Goal: Check status: Check status

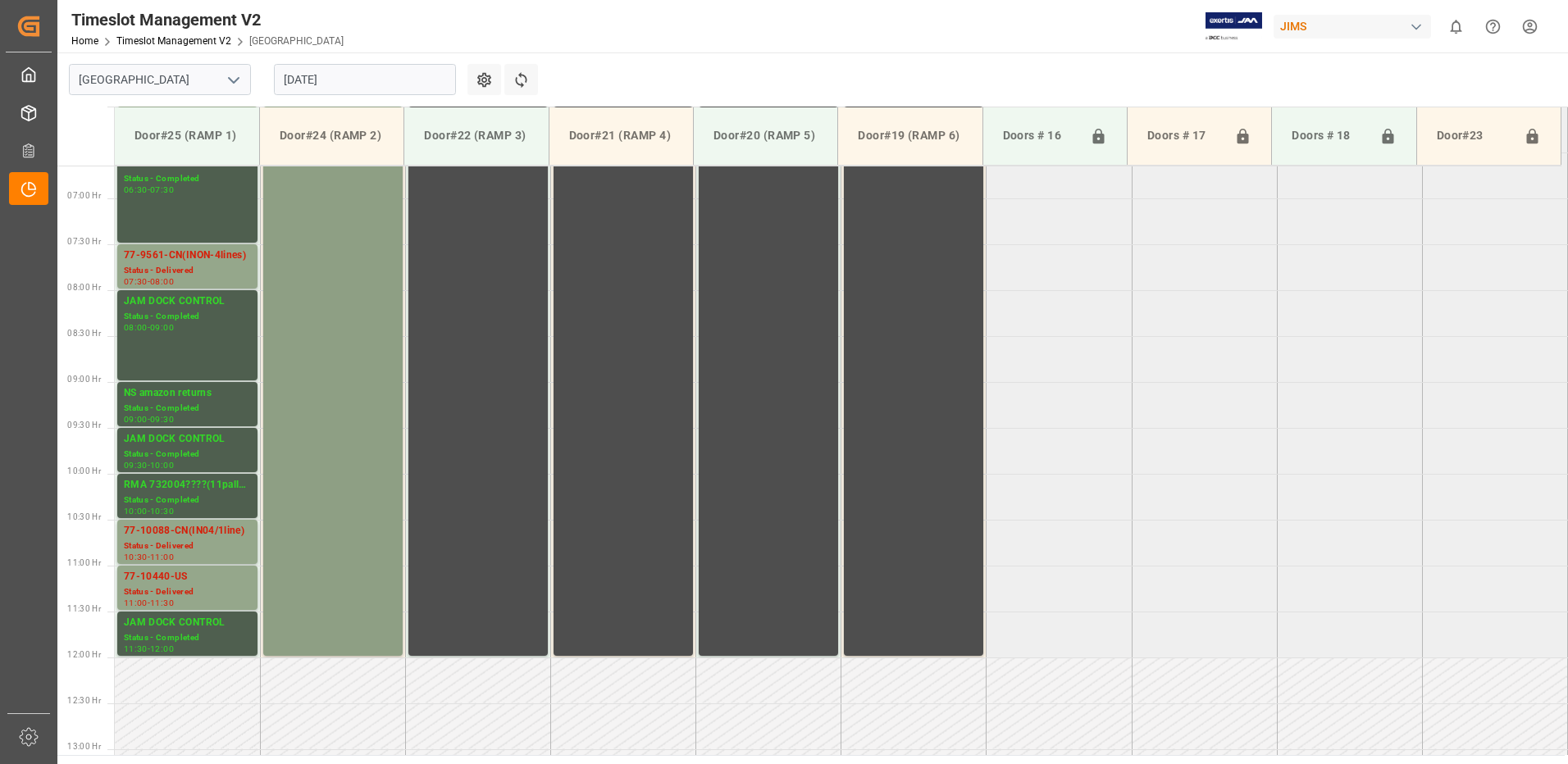
scroll to position [446, 0]
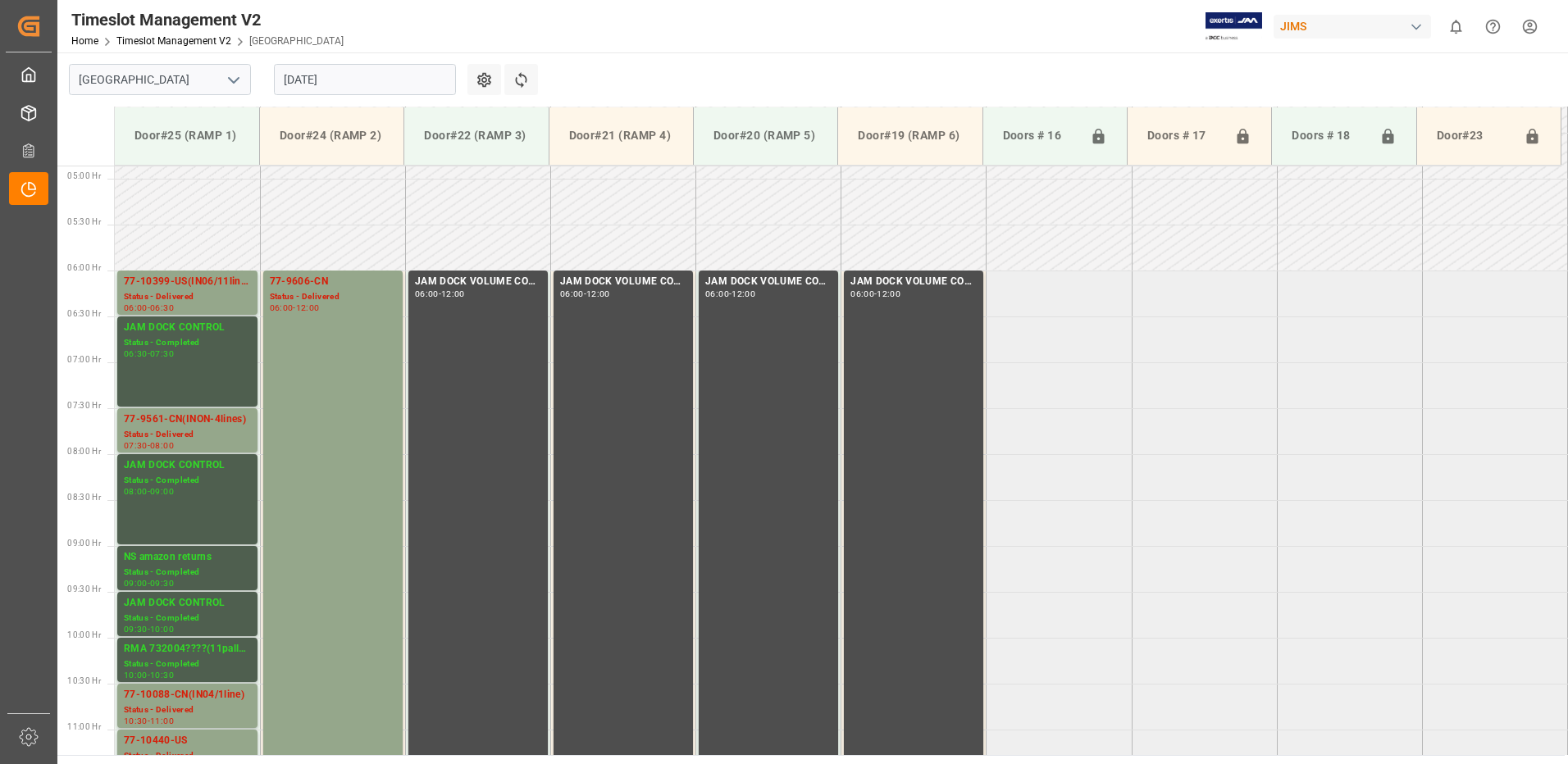
click at [381, 84] on input "[DATE]" at bounding box center [364, 79] width 182 height 31
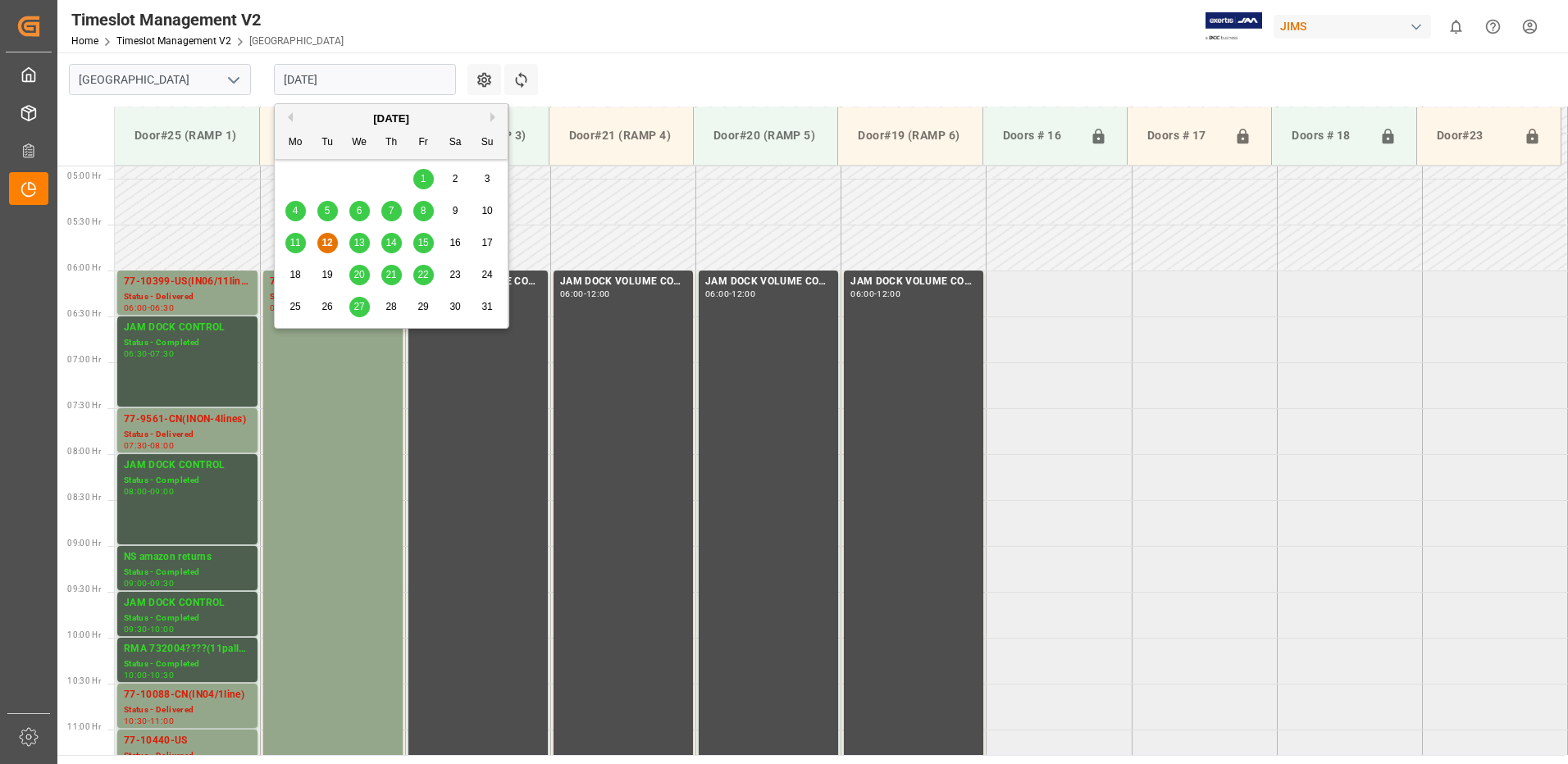
click at [358, 245] on span "13" at bounding box center [358, 243] width 11 height 12
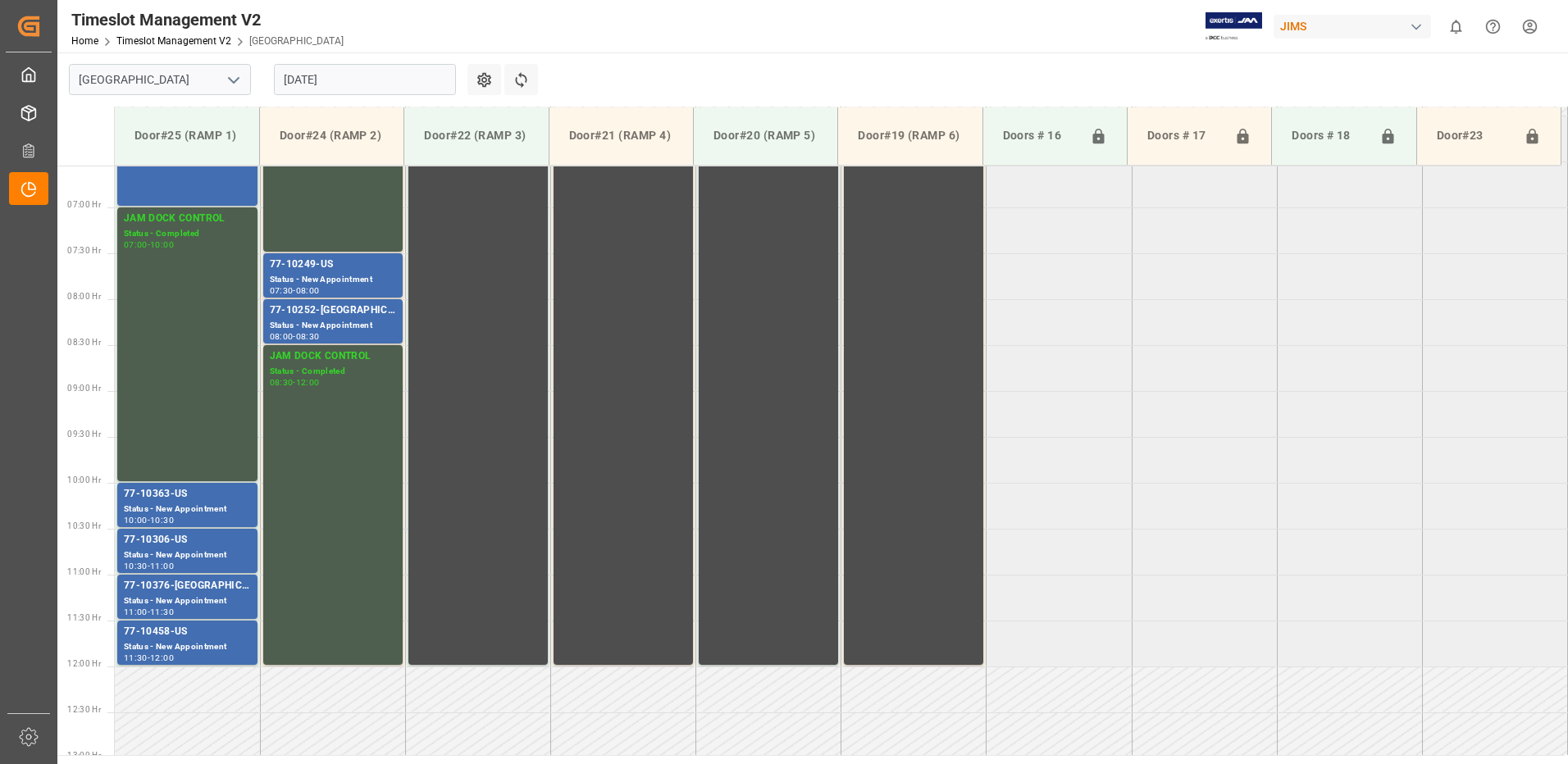
scroll to position [519, 0]
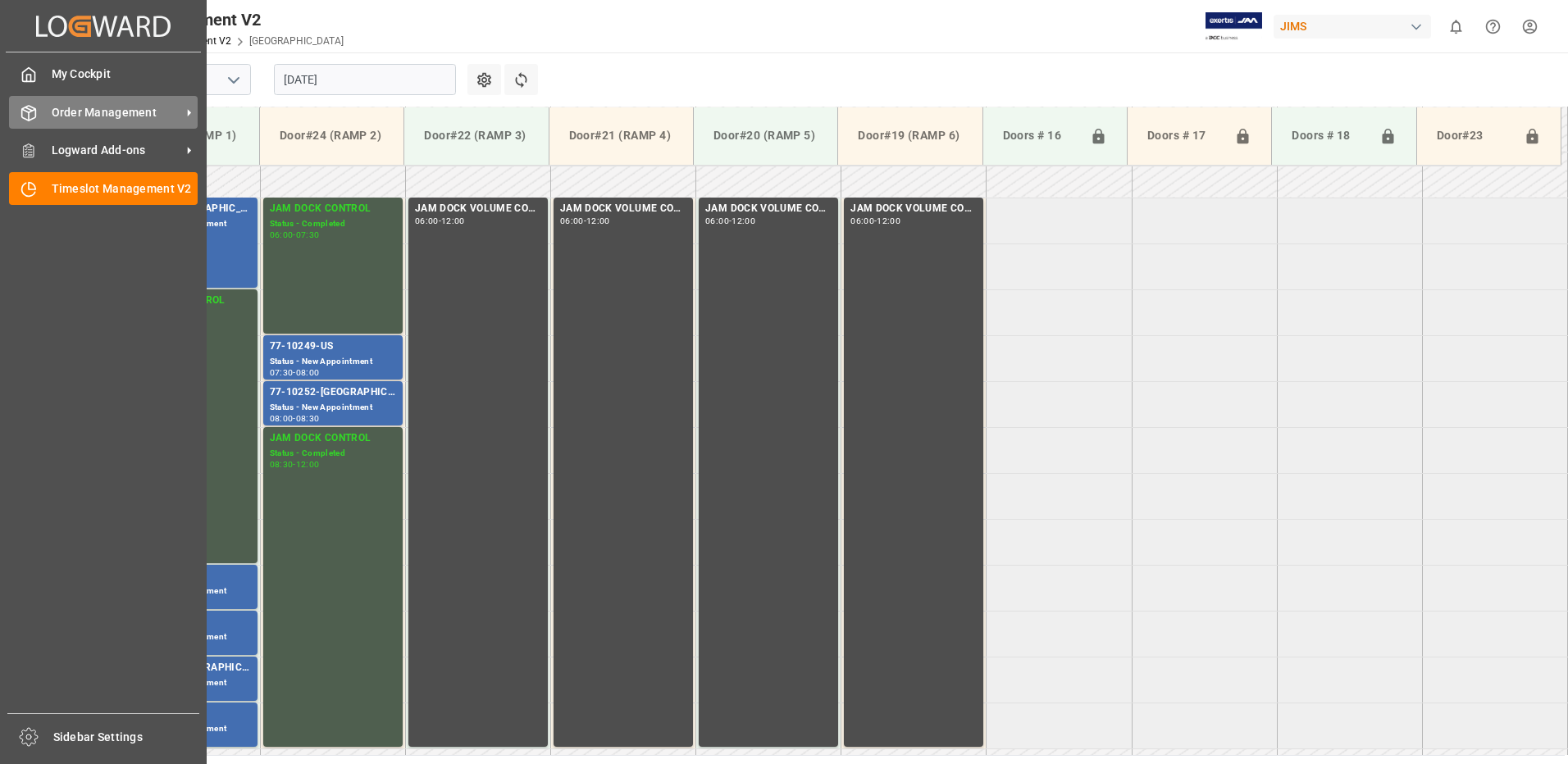
click at [59, 119] on span "Order Management" at bounding box center [116, 112] width 129 height 17
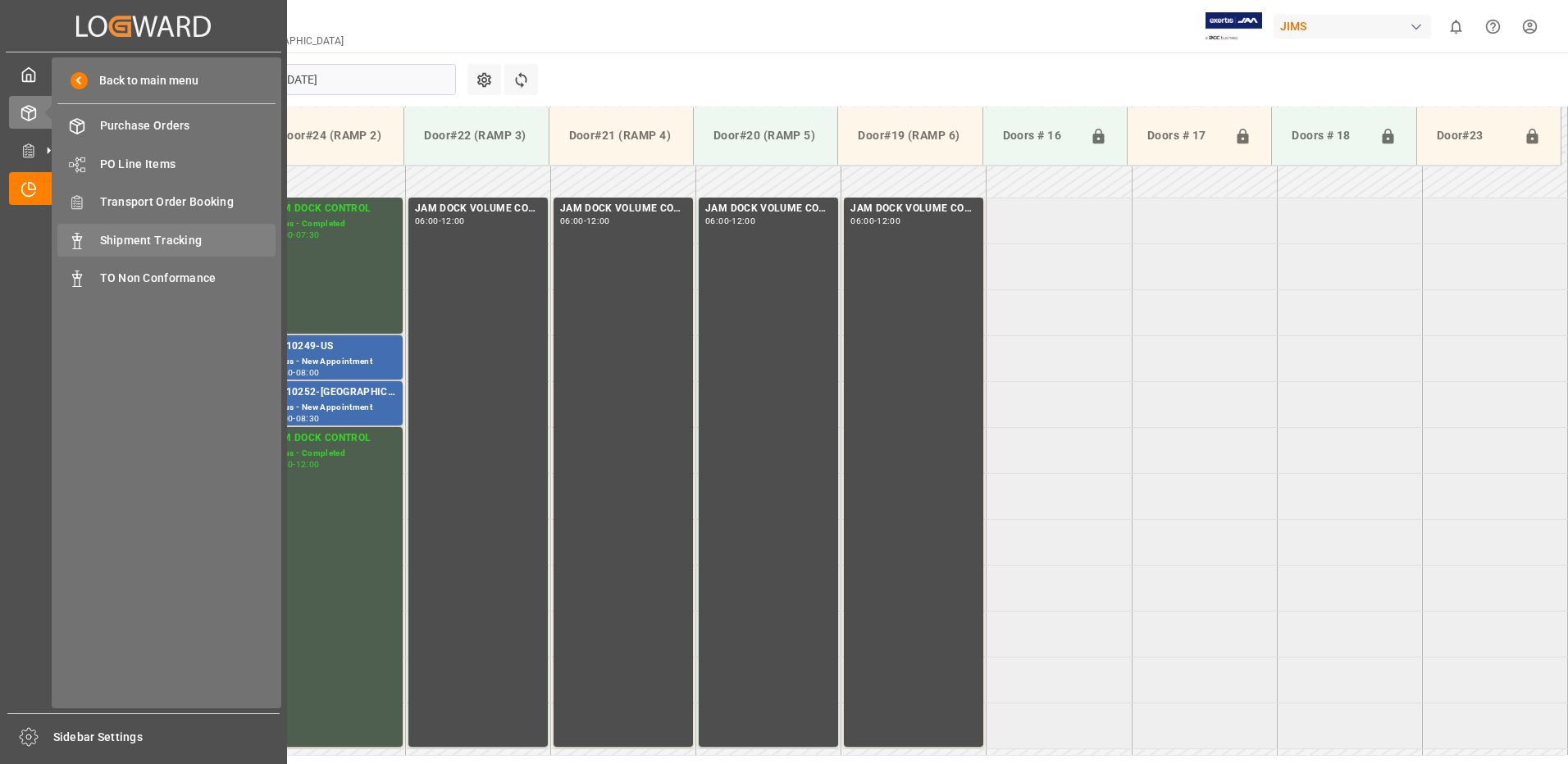
click at [128, 240] on span "Shipment Tracking" at bounding box center [188, 240] width 177 height 17
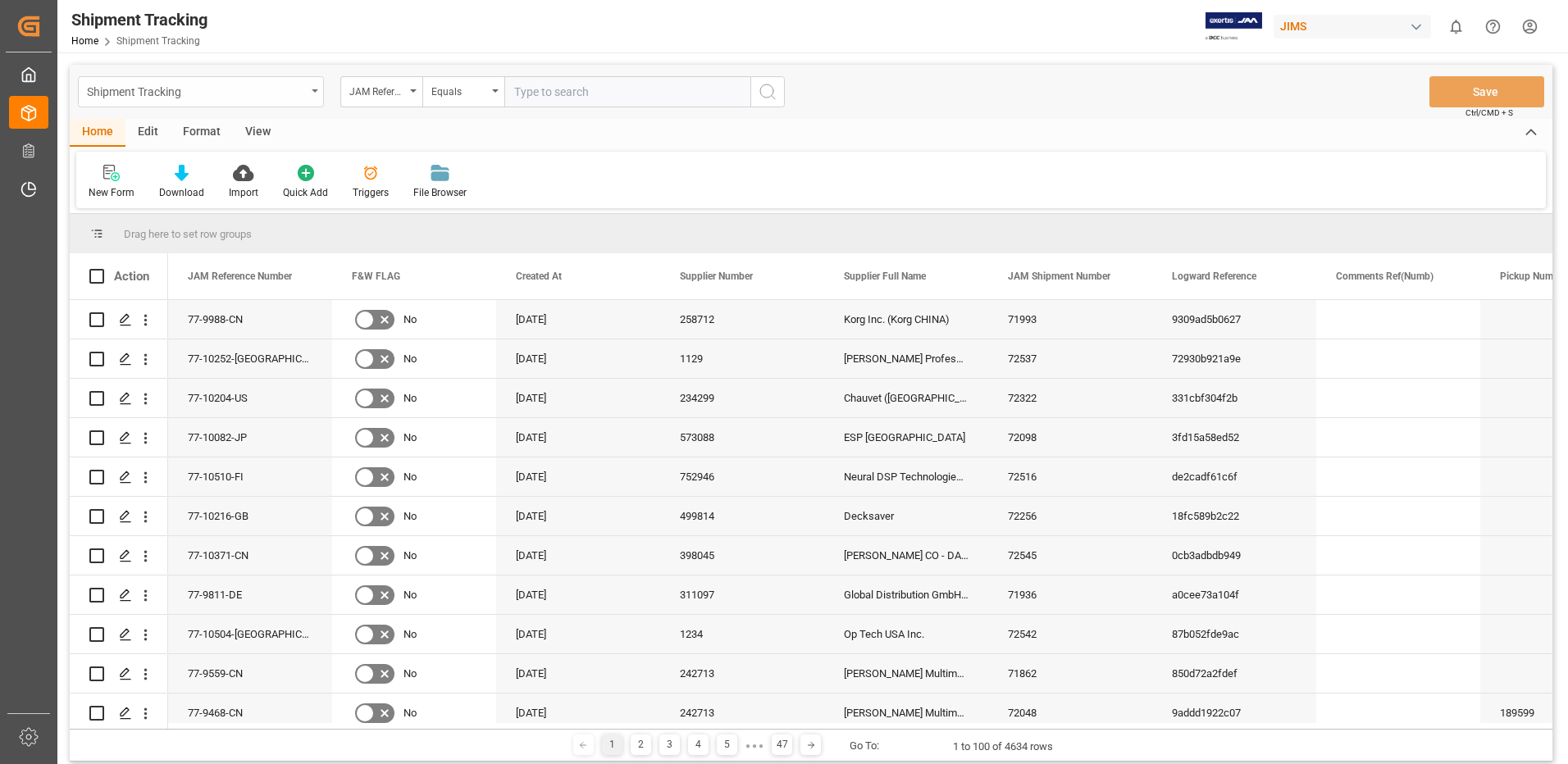
click at [314, 86] on div "Shipment Tracking" at bounding box center [200, 91] width 246 height 31
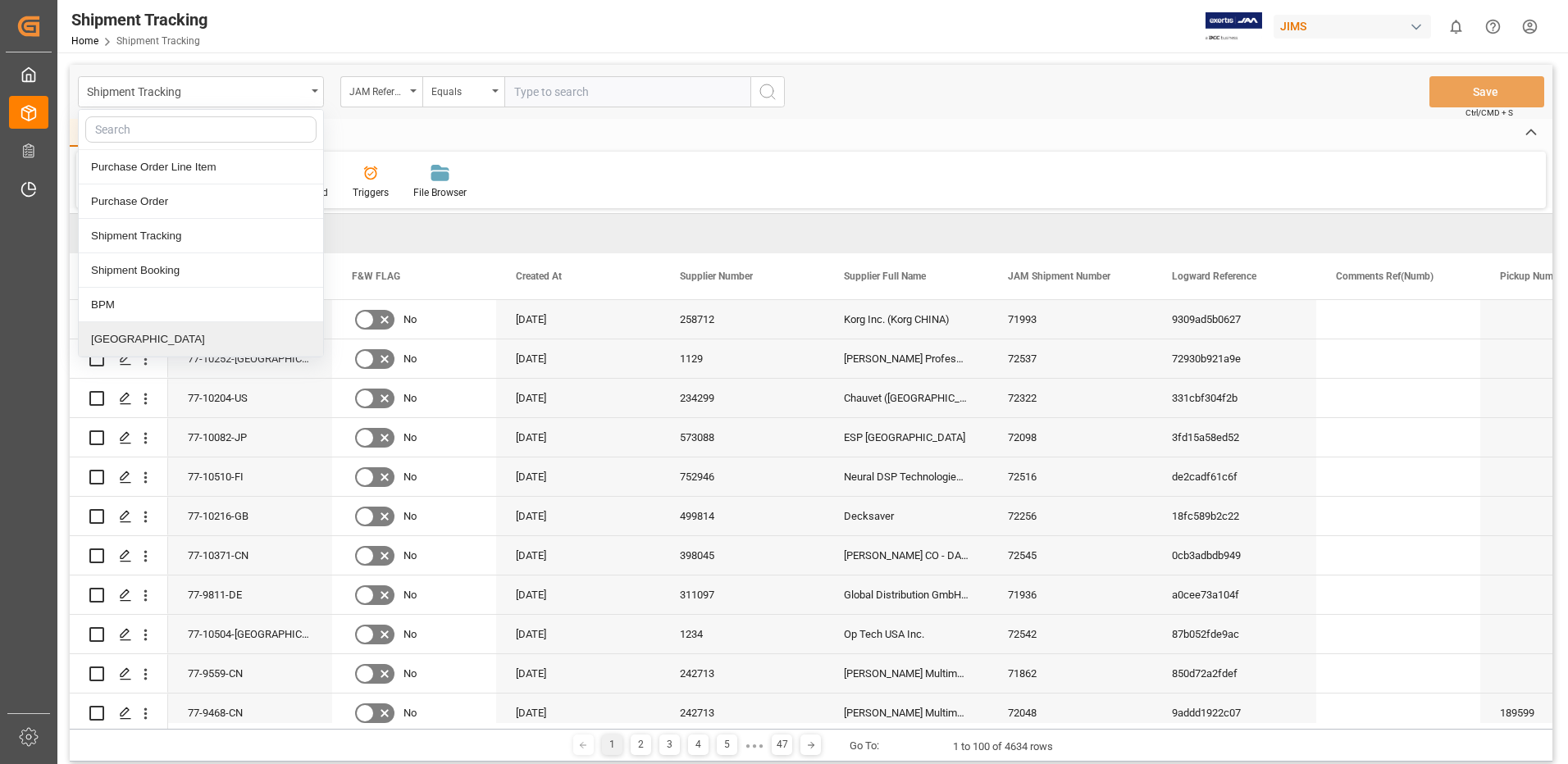
click at [93, 340] on div "[GEOGRAPHIC_DATA]" at bounding box center [200, 339] width 244 height 35
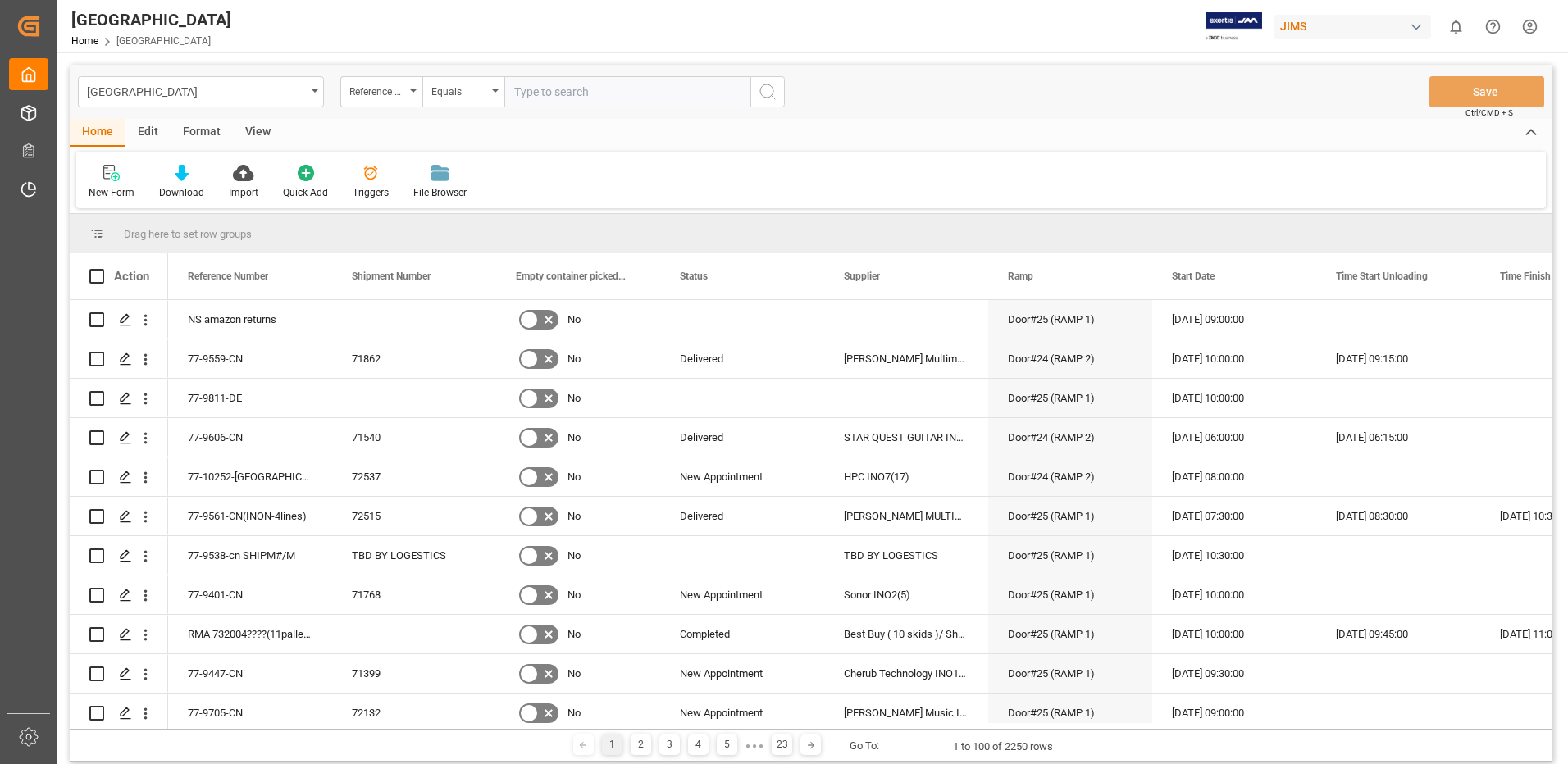
click at [258, 128] on div "View" at bounding box center [257, 133] width 50 height 28
click at [109, 185] on div "Default" at bounding box center [105, 192] width 32 height 14
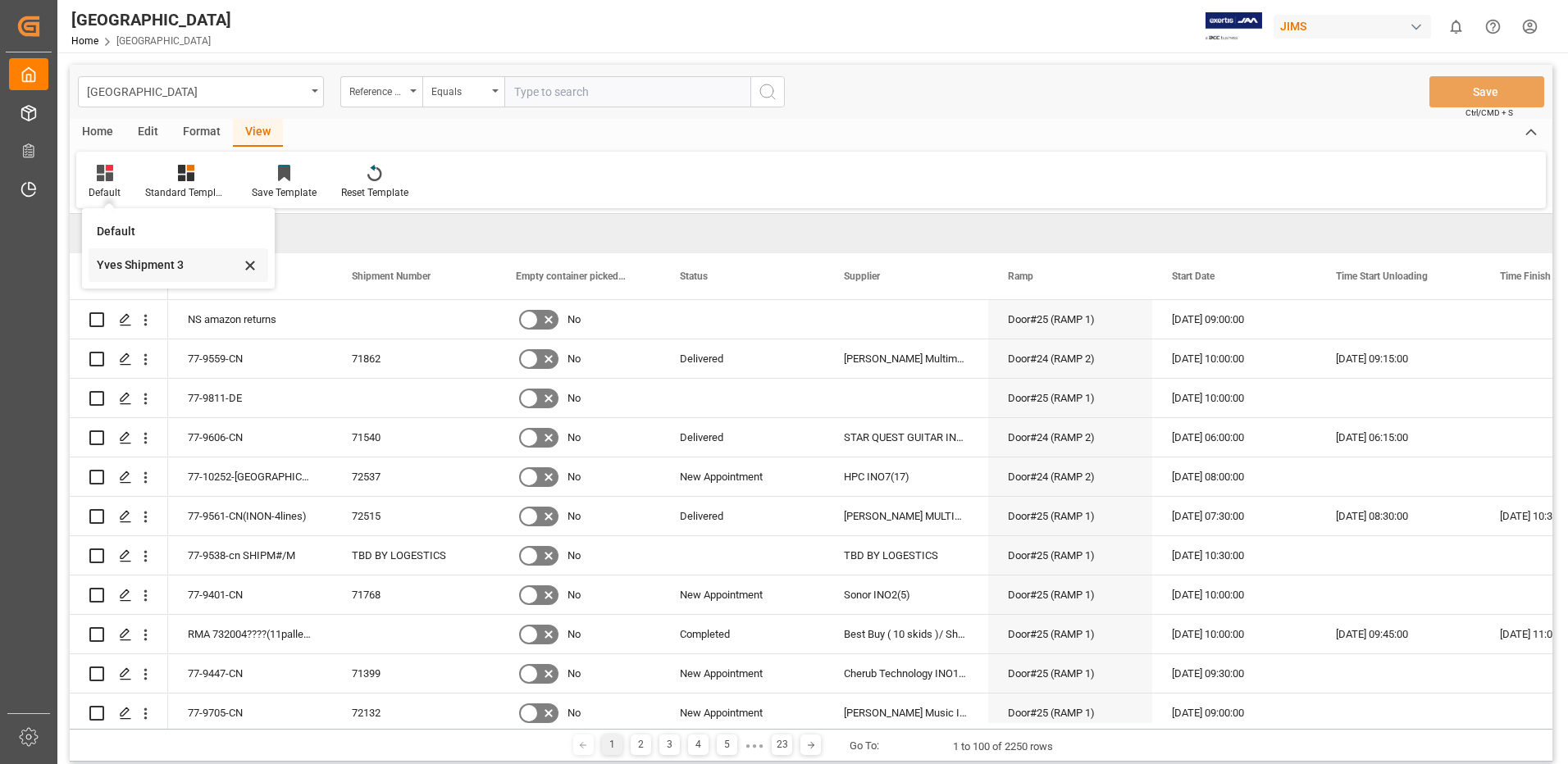
click at [140, 255] on div "Yves Shipment 3" at bounding box center [178, 265] width 179 height 34
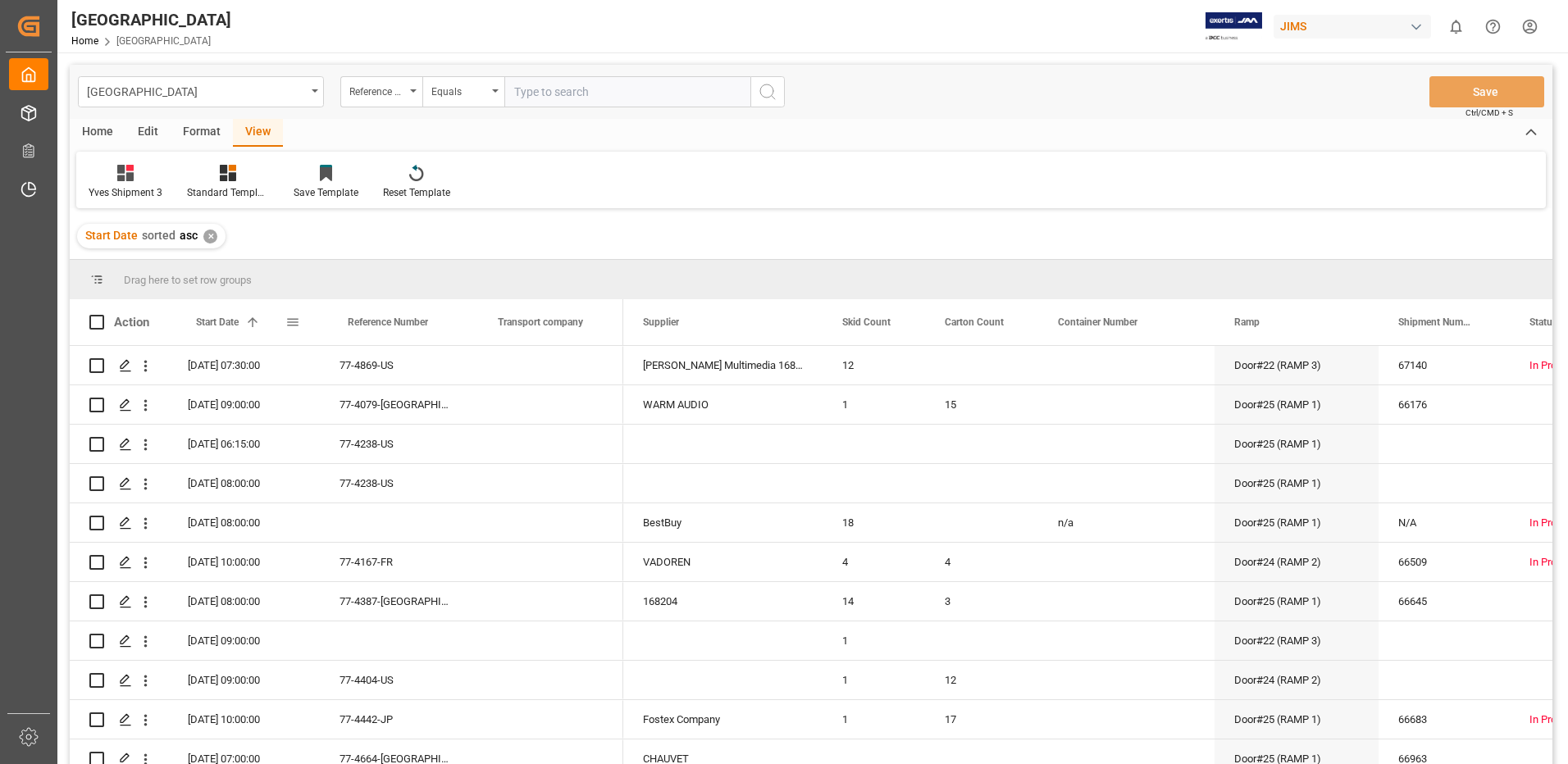
click at [293, 319] on span at bounding box center [292, 321] width 14 height 14
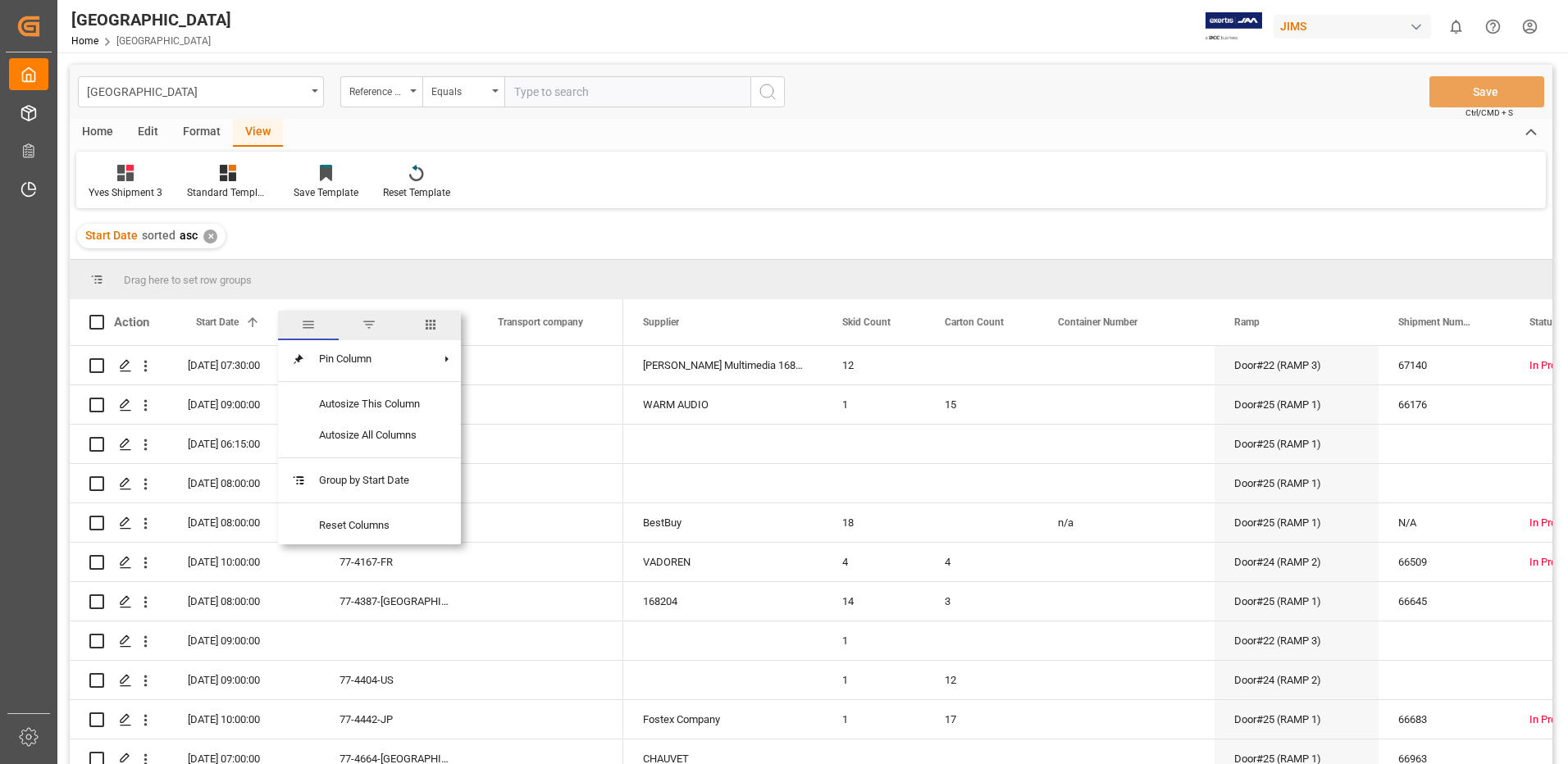
click at [369, 323] on span "filter" at bounding box center [369, 324] width 14 height 14
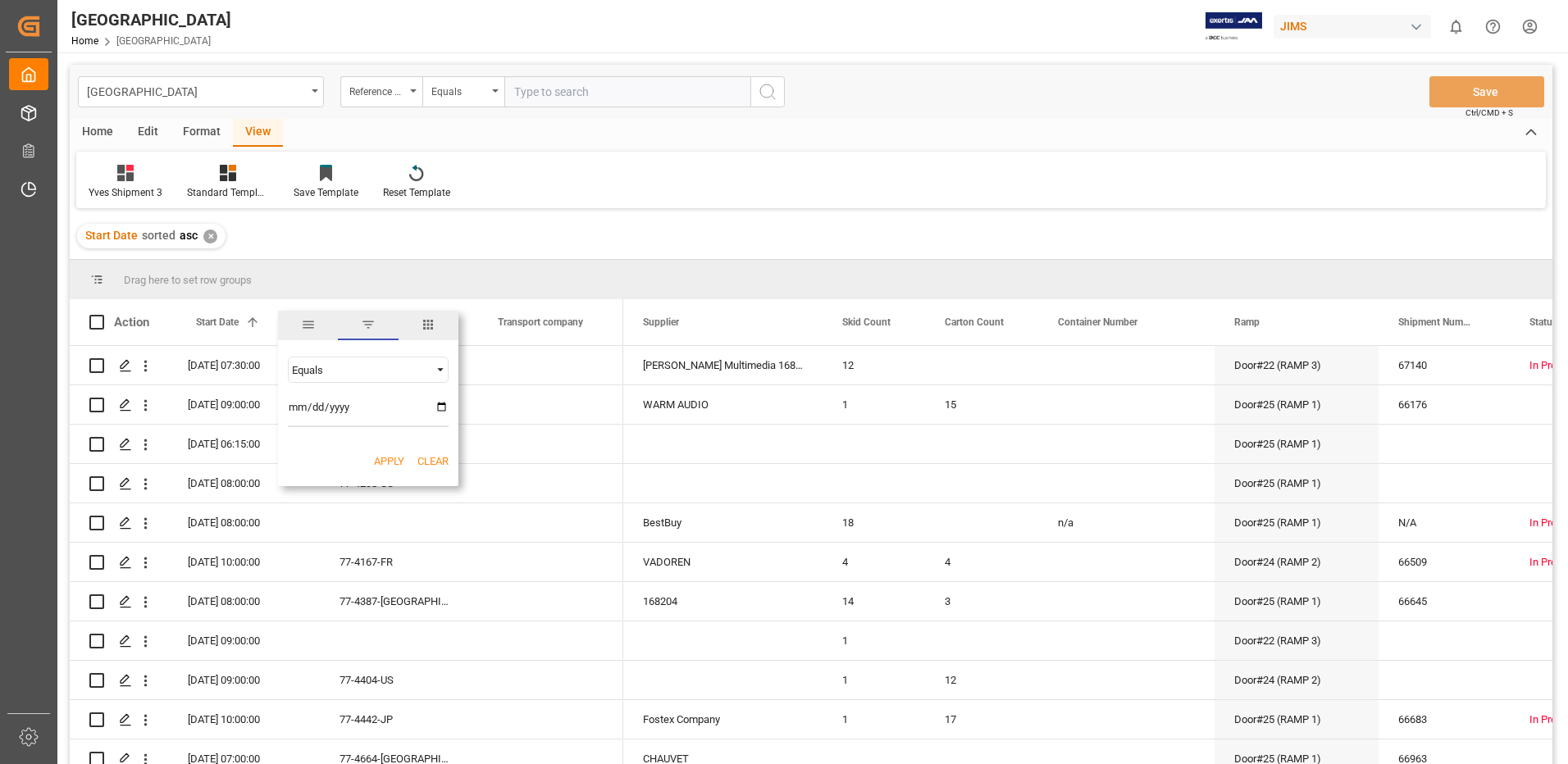
click at [444, 407] on input "date" at bounding box center [368, 411] width 161 height 33
type input "[DATE]"
click at [387, 460] on button "Apply" at bounding box center [389, 461] width 30 height 16
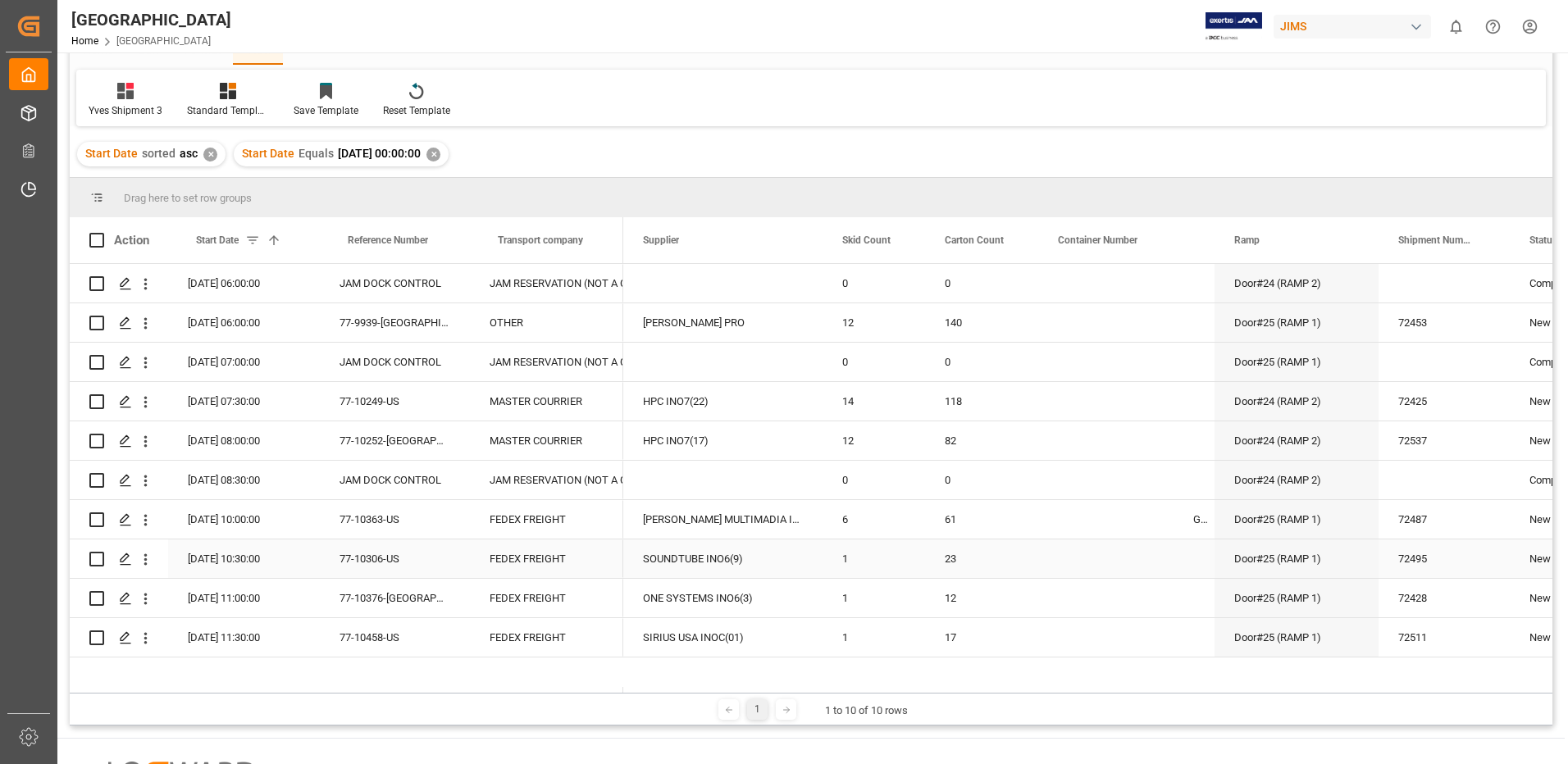
scroll to position [79, 0]
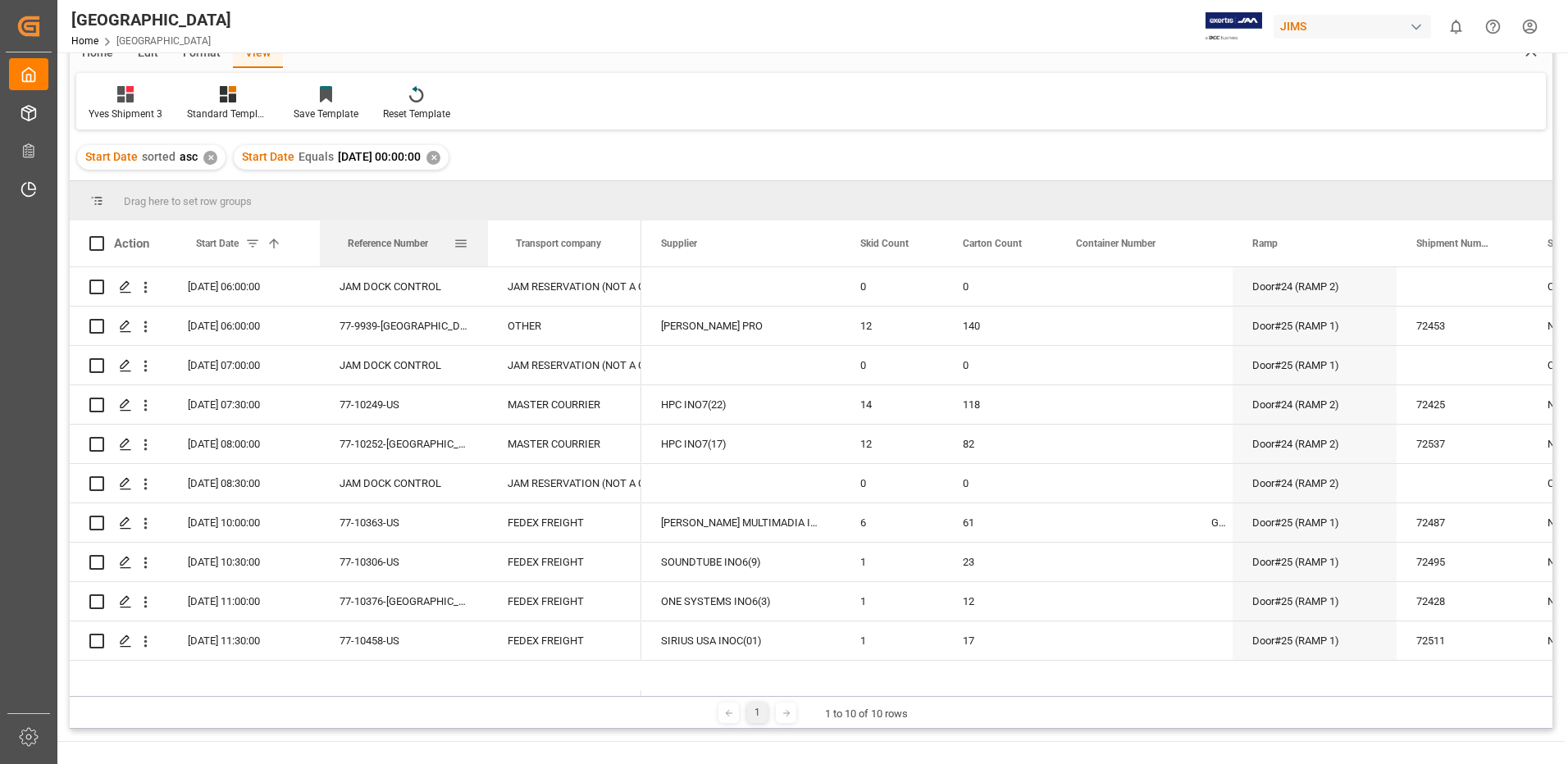
drag, startPoint x: 467, startPoint y: 246, endPoint x: 485, endPoint y: 244, distance: 18.1
click at [485, 244] on div at bounding box center [488, 243] width 7 height 46
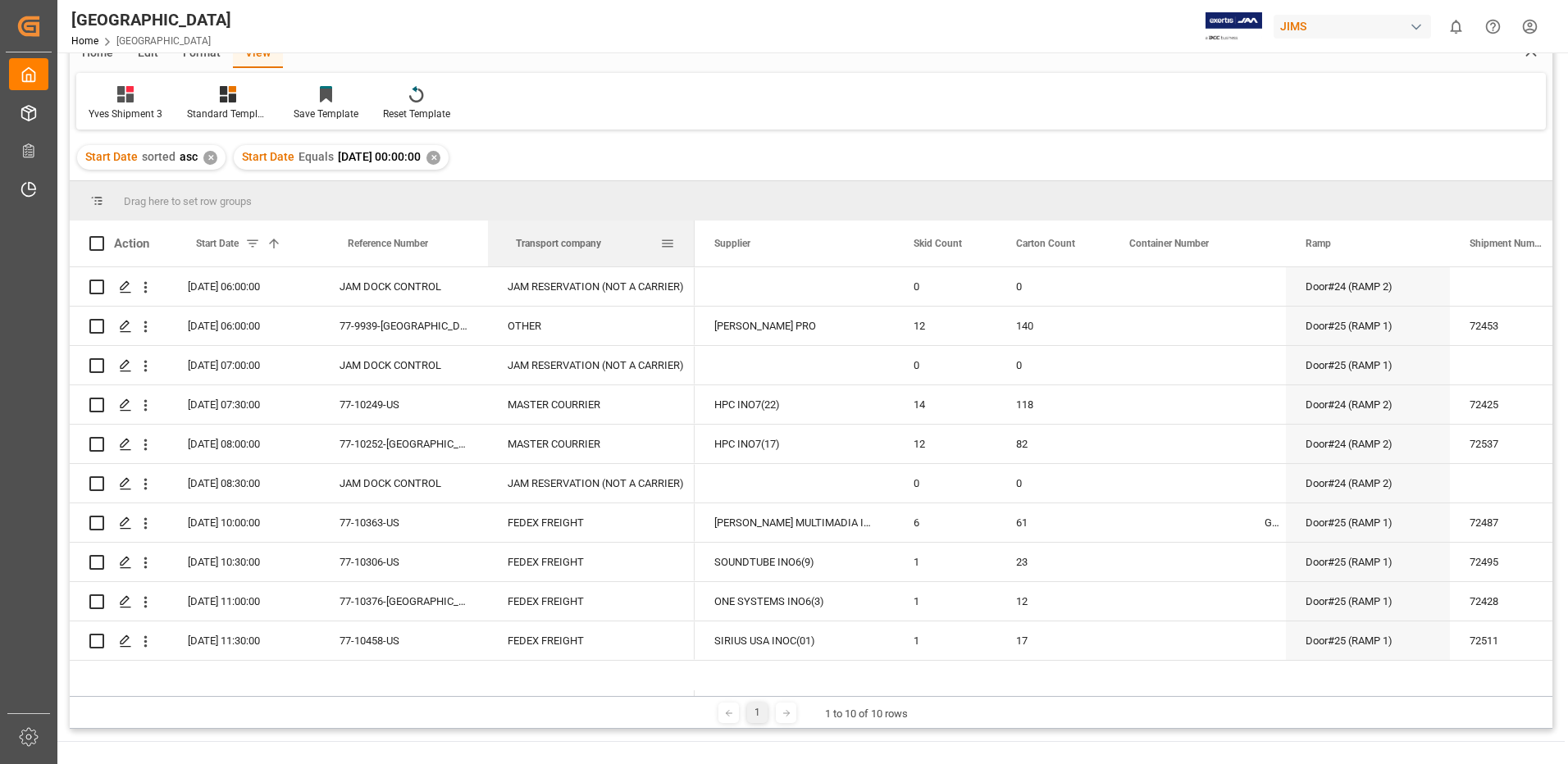
drag, startPoint x: 639, startPoint y: 239, endPoint x: 692, endPoint y: 241, distance: 53.0
click at [692, 241] on div at bounding box center [695, 243] width 7 height 46
click at [894, 244] on div "Skid Count" at bounding box center [944, 243] width 102 height 46
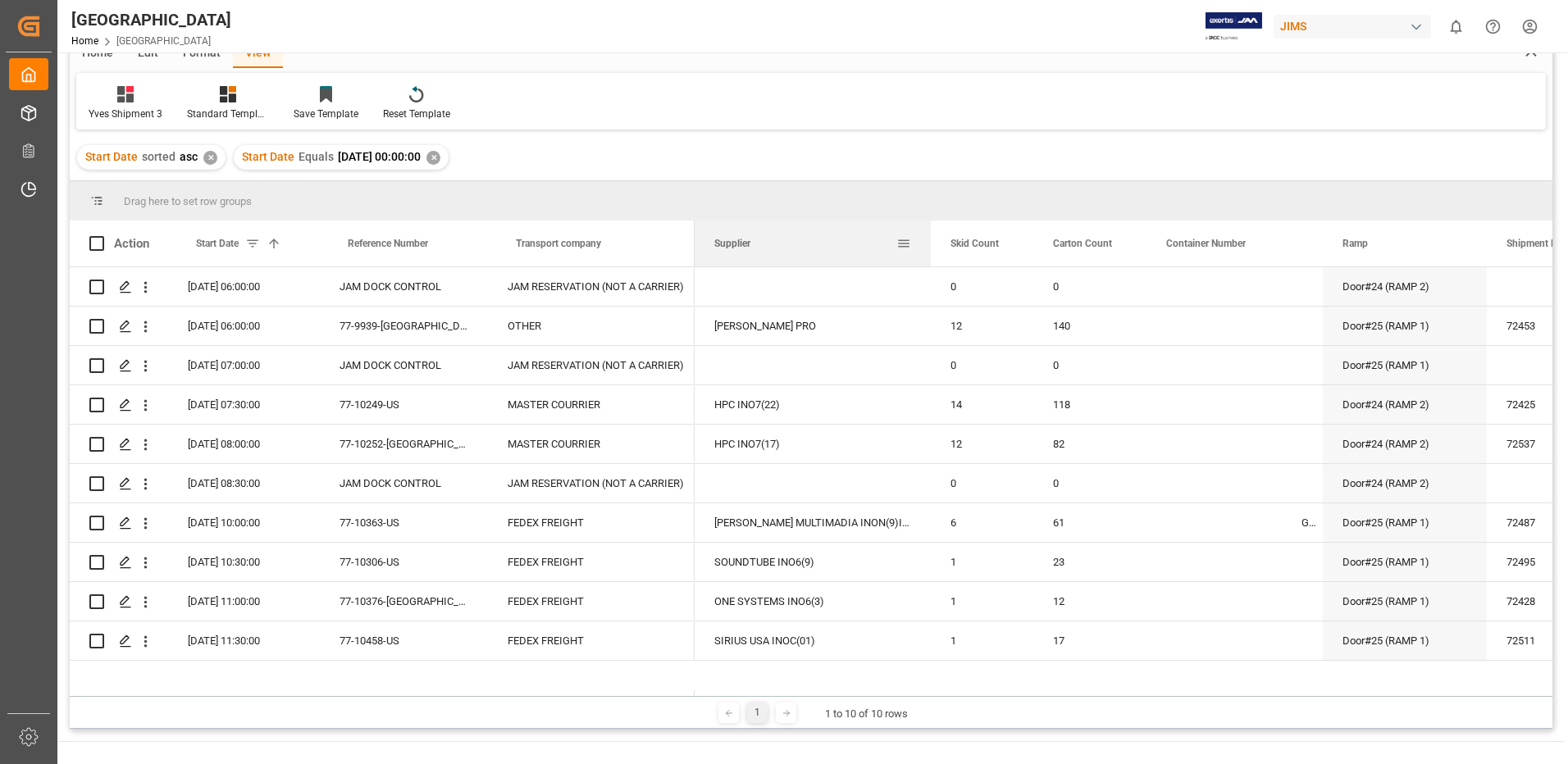
drag, startPoint x: 893, startPoint y: 246, endPoint x: 930, endPoint y: 249, distance: 37.1
click at [930, 249] on div at bounding box center [931, 243] width 7 height 46
click at [96, 243] on span at bounding box center [96, 243] width 14 height 14
click at [101, 236] on input "checkbox" at bounding box center [101, 236] width 0 height 0
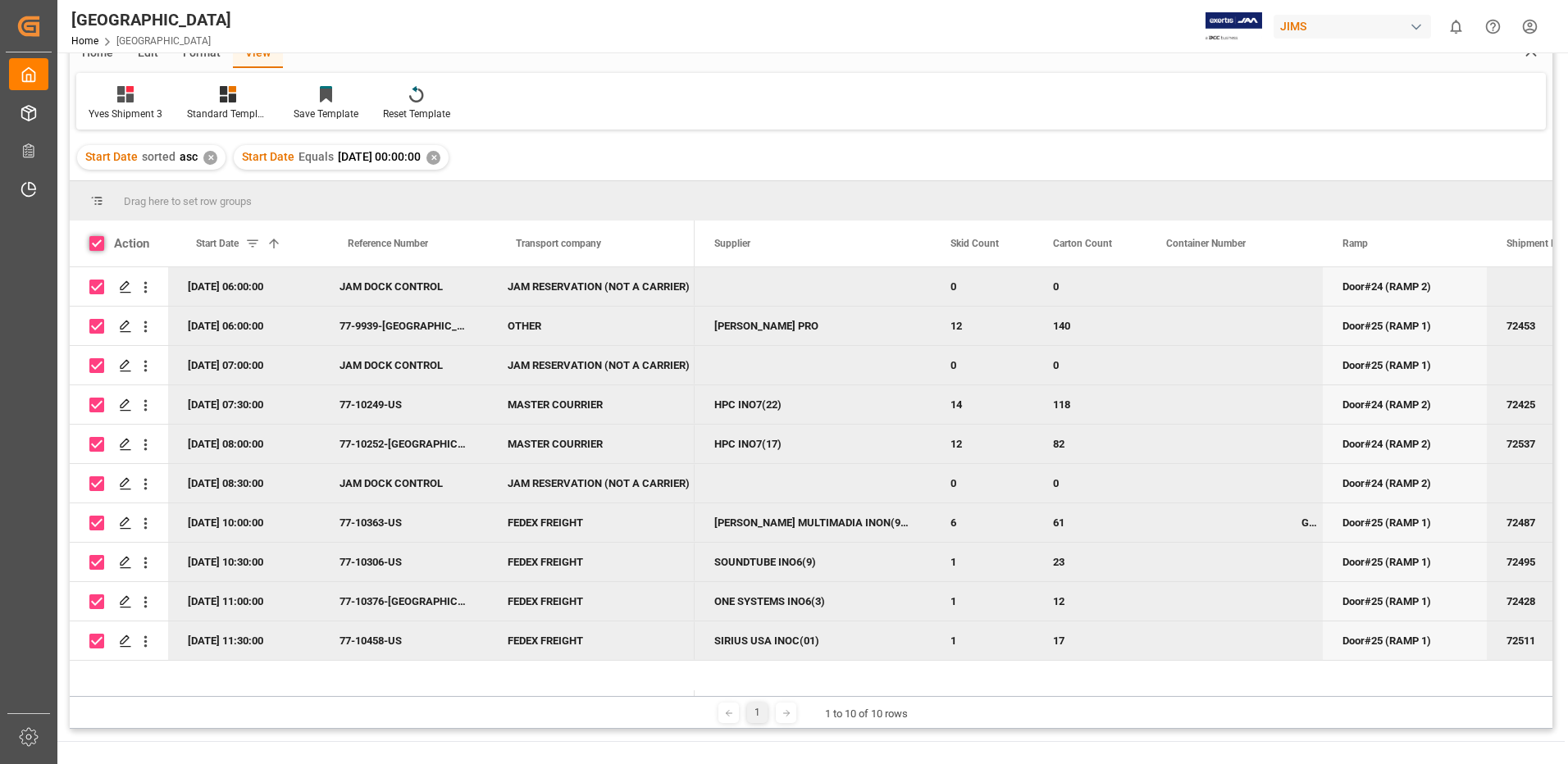
checkbox input "true"
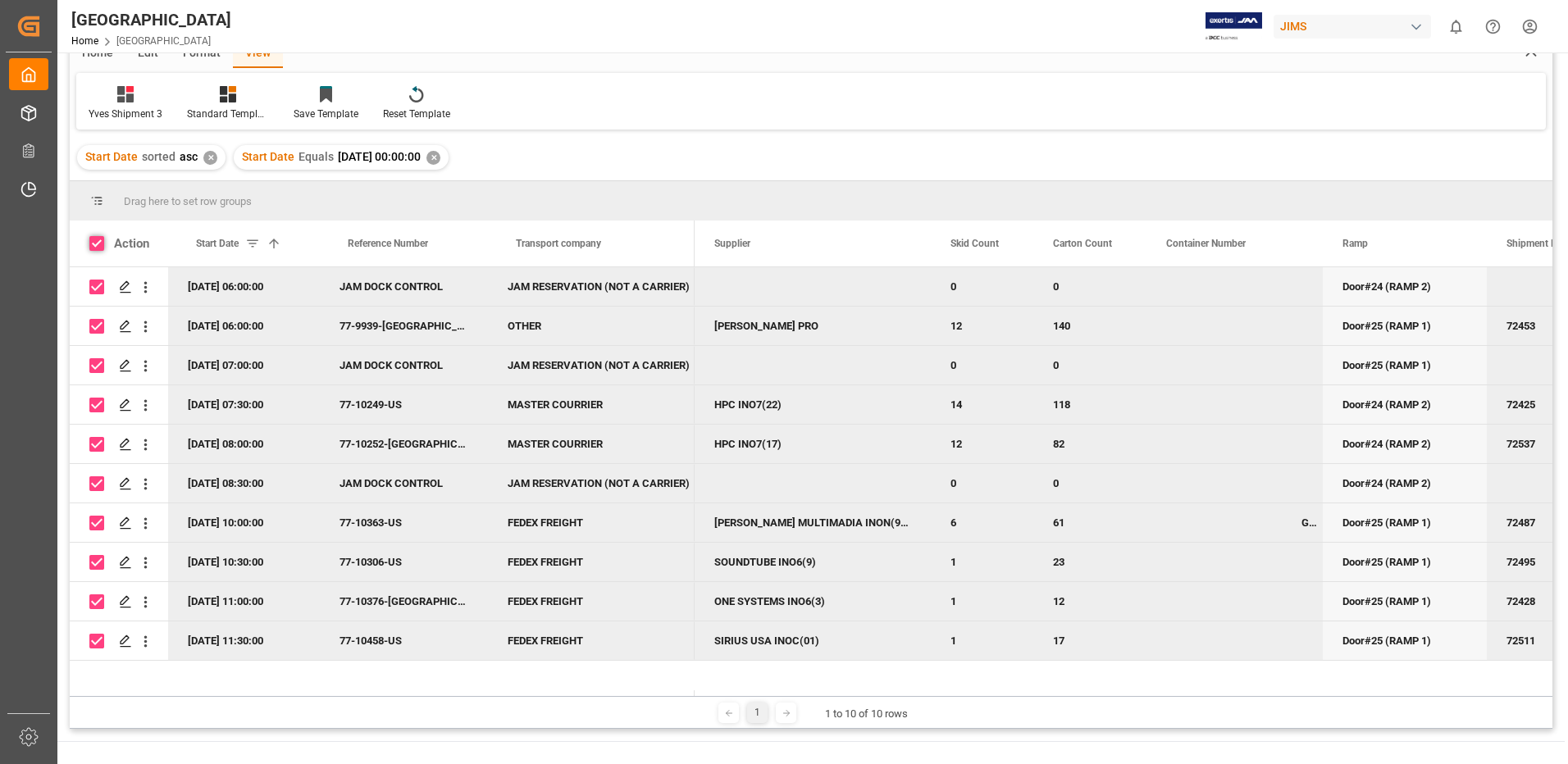
checkbox input "true"
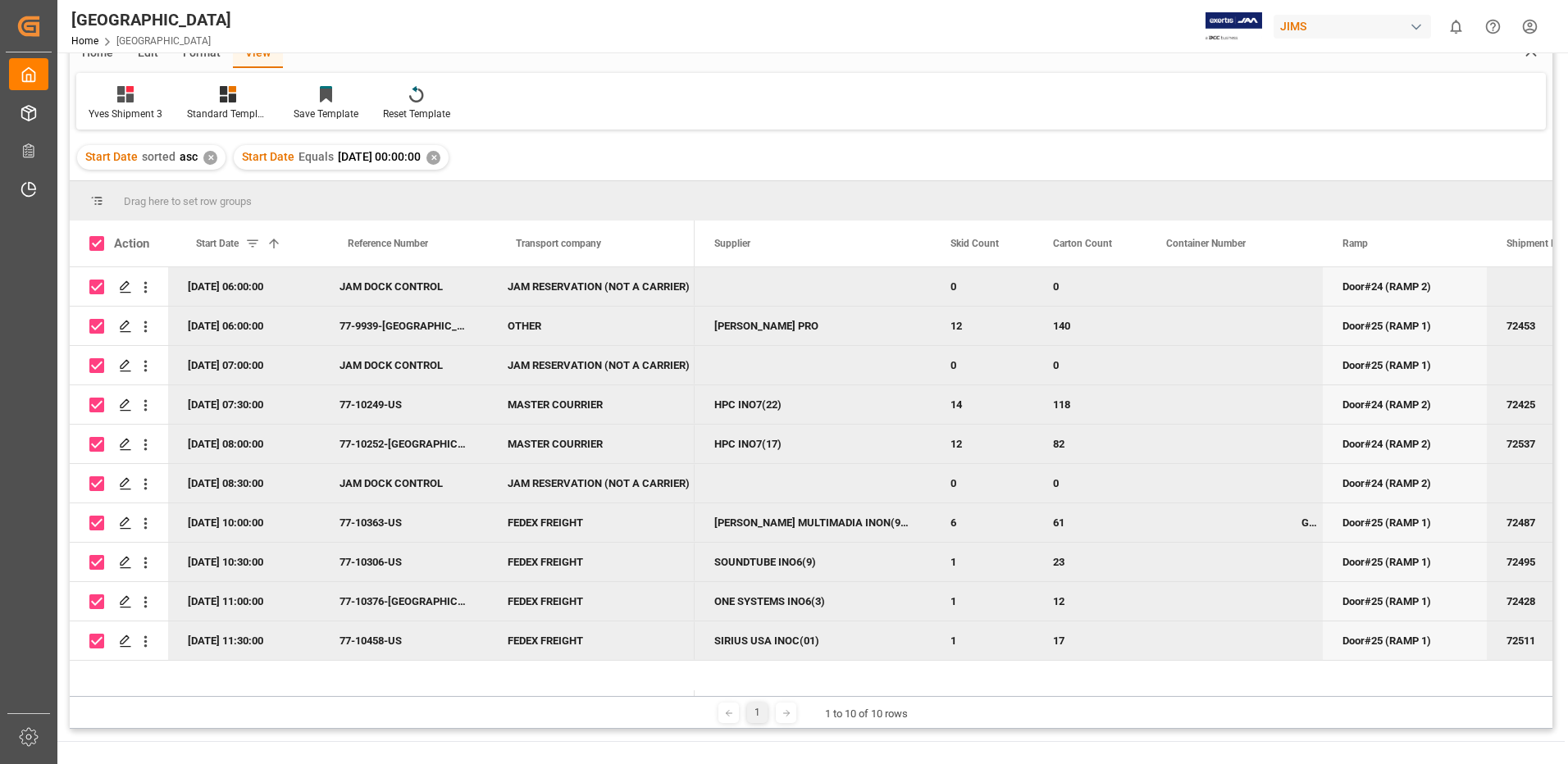
click at [1531, 28] on html "Created by potrace 1.15, written by [PERSON_NAME] [DATE]-[DATE] Created by potr…" at bounding box center [784, 382] width 1568 height 764
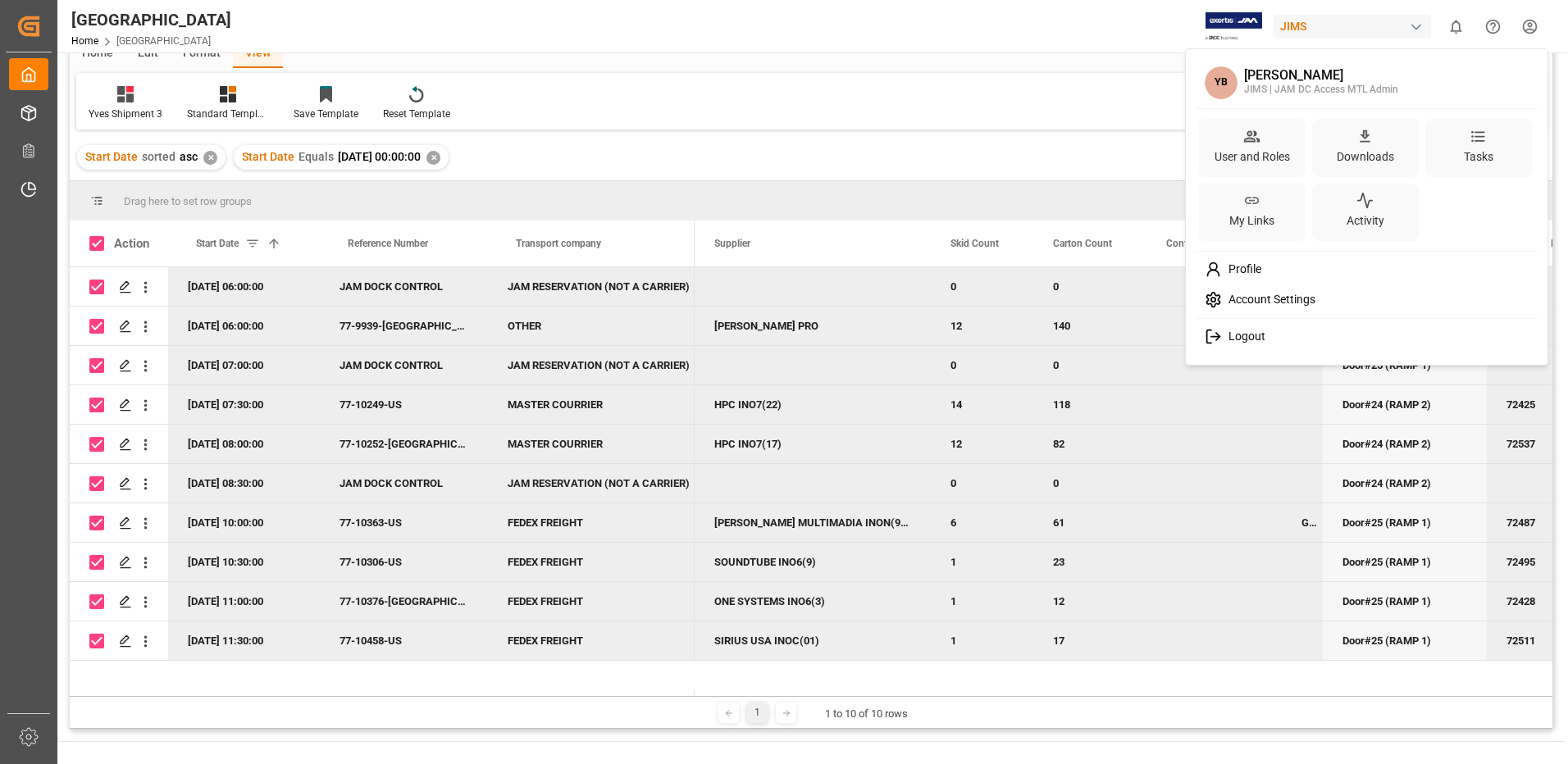
click at [1259, 333] on span "Logout" at bounding box center [1243, 336] width 43 height 14
